Goal: Task Accomplishment & Management: Use online tool/utility

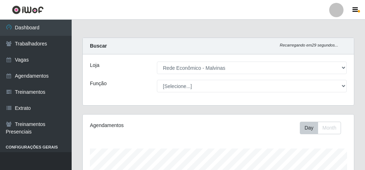
select select "194"
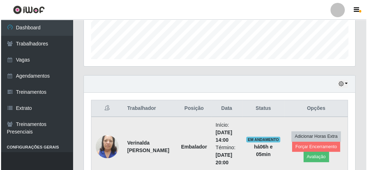
scroll to position [291, 0]
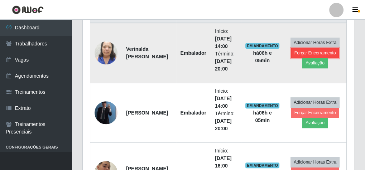
click at [324, 52] on button "Forçar Encerramento" at bounding box center [315, 53] width 48 height 10
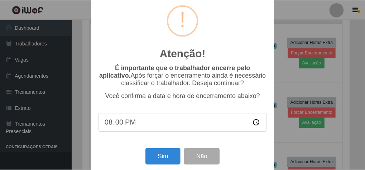
scroll to position [23, 0]
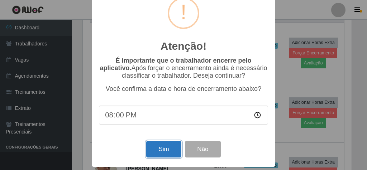
click at [155, 153] on button "Sim" at bounding box center [163, 149] width 35 height 17
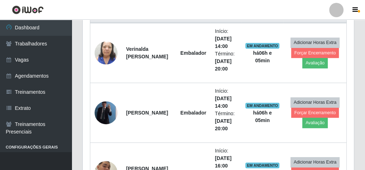
scroll to position [148, 269]
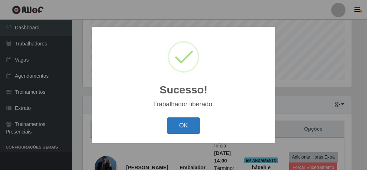
click at [190, 124] on button "OK" at bounding box center [183, 126] width 33 height 17
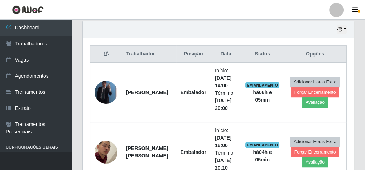
scroll to position [262, 0]
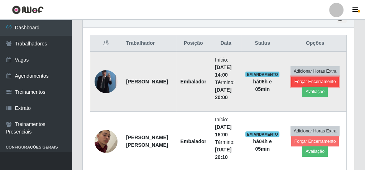
click at [306, 81] on button "Forçar Encerramento" at bounding box center [315, 82] width 48 height 10
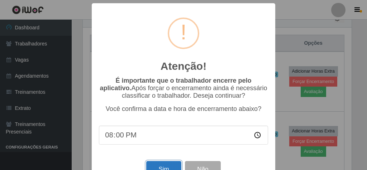
click at [157, 166] on button "Sim" at bounding box center [163, 169] width 35 height 17
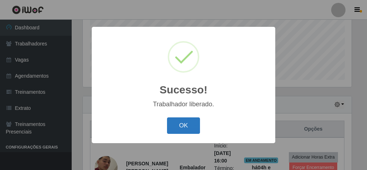
click at [188, 124] on button "OK" at bounding box center [183, 126] width 33 height 17
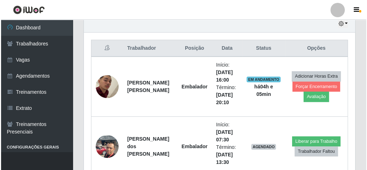
scroll to position [262, 0]
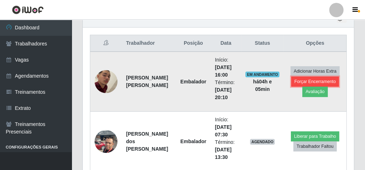
click at [326, 80] on button "Forçar Encerramento" at bounding box center [315, 82] width 48 height 10
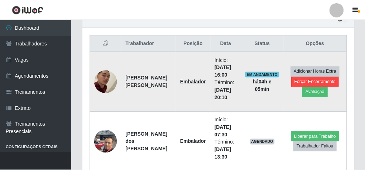
scroll to position [148, 269]
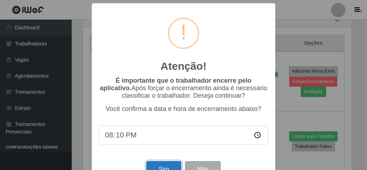
click at [159, 166] on button "Sim" at bounding box center [163, 169] width 35 height 17
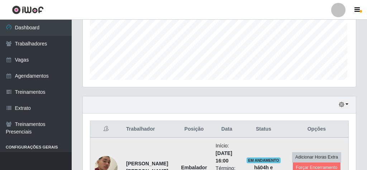
scroll to position [0, 0]
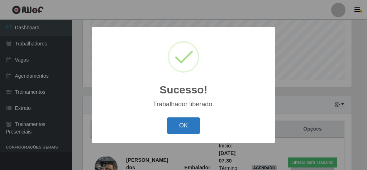
click at [197, 129] on button "OK" at bounding box center [183, 126] width 33 height 17
